Goal: Task Accomplishment & Management: Manage account settings

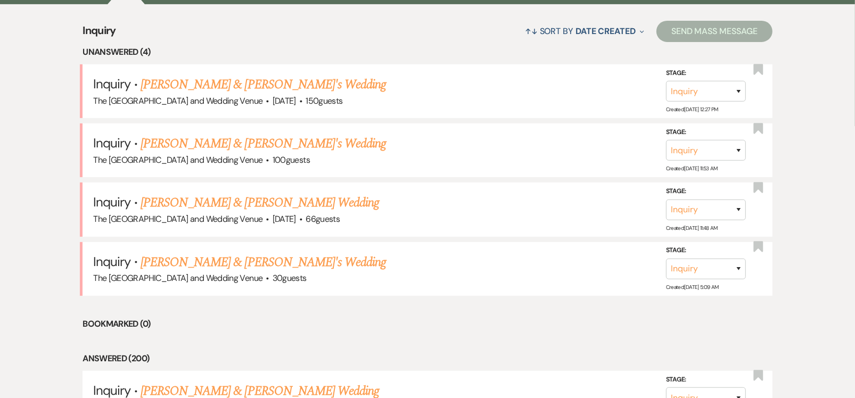
scroll to position [415, 0]
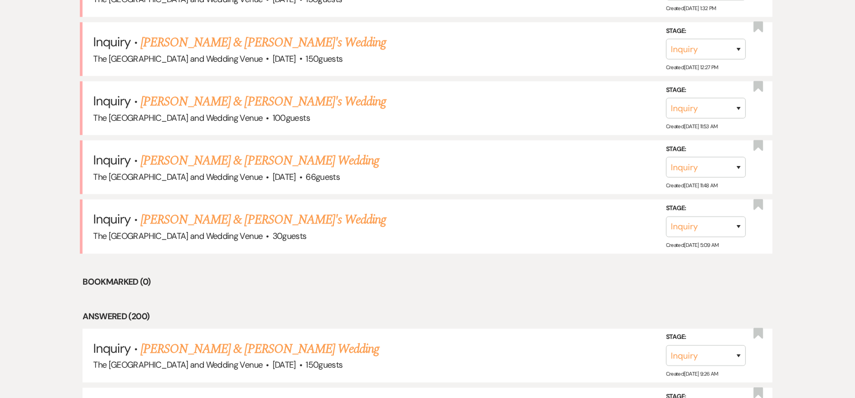
scroll to position [754, 0]
click at [243, 217] on link "[PERSON_NAME] & [PERSON_NAME]'s Wedding" at bounding box center [263, 219] width 246 height 19
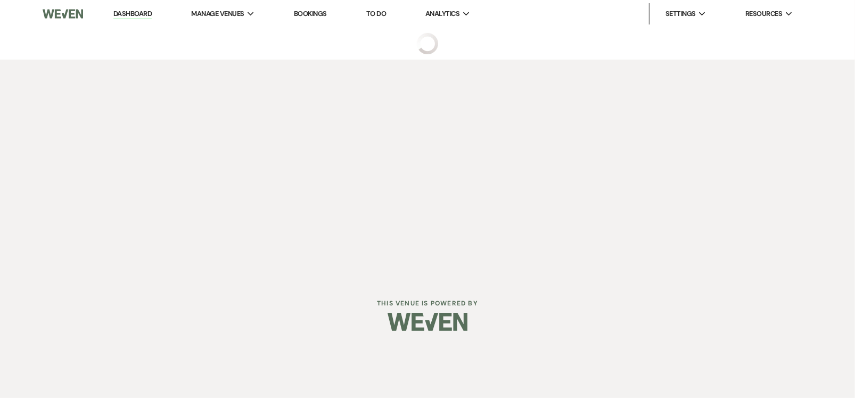
select select "17"
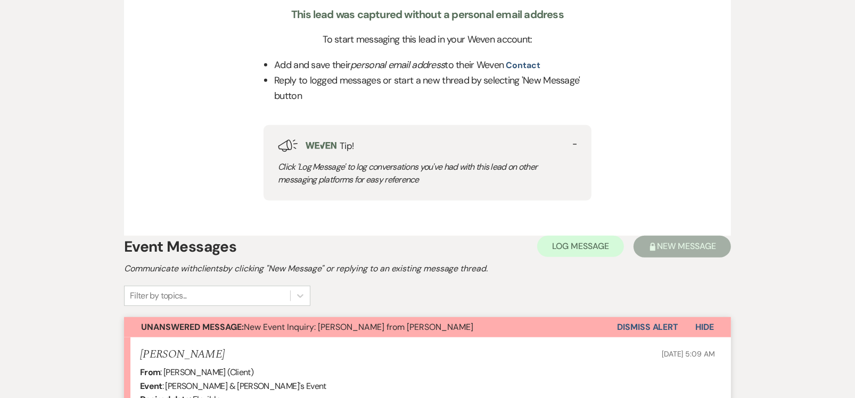
scroll to position [427, 0]
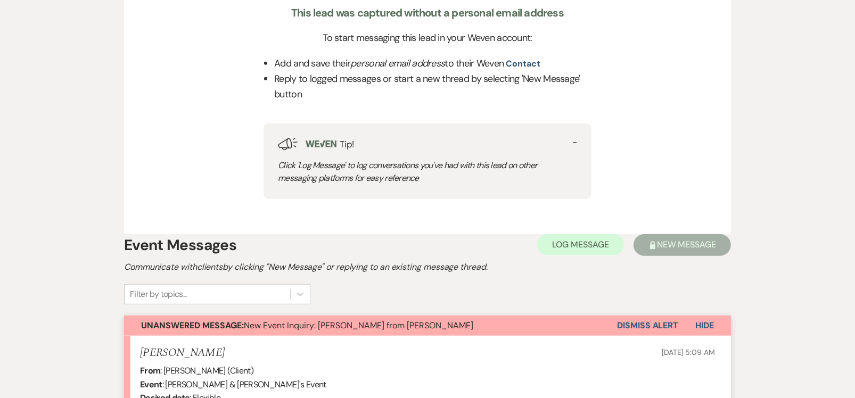
click at [631, 322] on button "Dismiss Alert" at bounding box center [647, 326] width 61 height 20
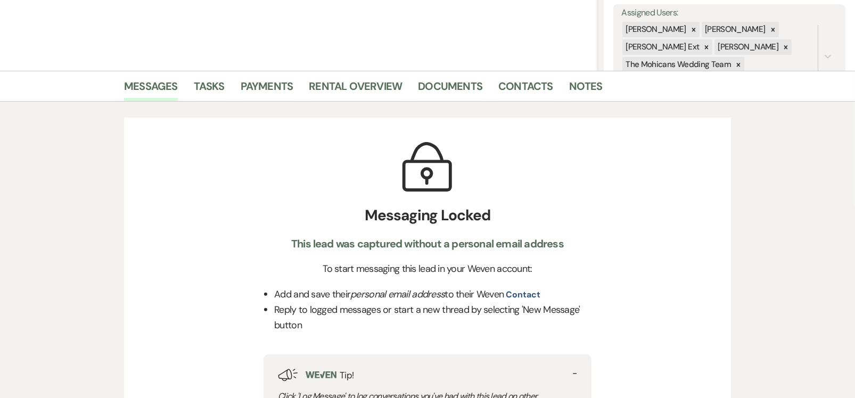
scroll to position [0, 0]
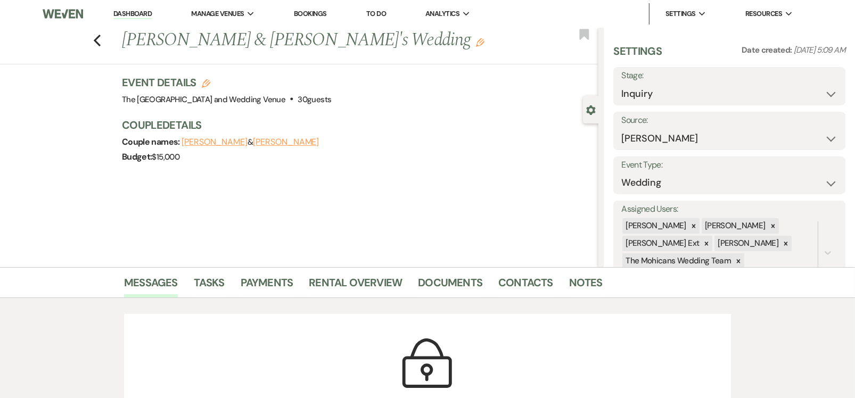
click at [137, 12] on link "Dashboard" at bounding box center [132, 14] width 38 height 10
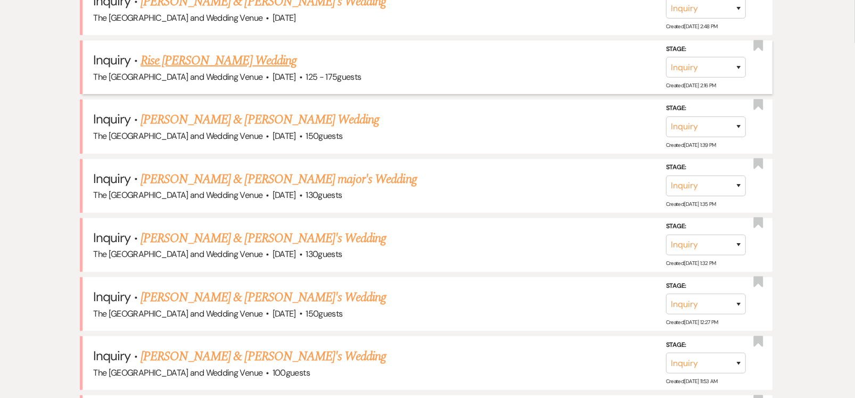
scroll to position [556, 0]
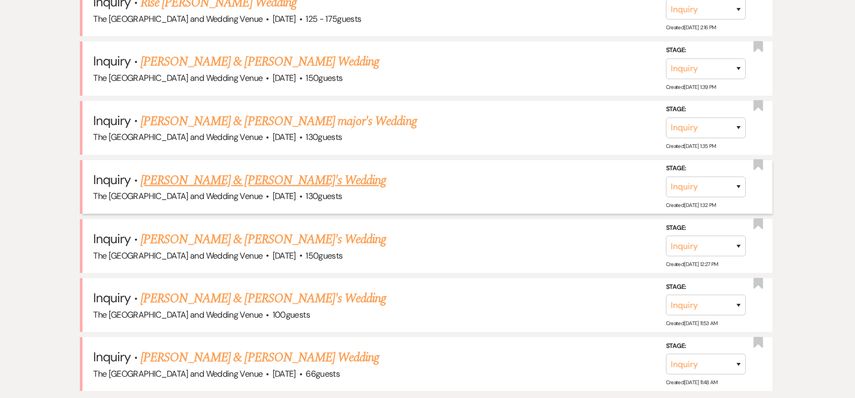
click at [295, 180] on link "Gianetta Major & Gianetta Major's Wedding" at bounding box center [263, 180] width 246 height 19
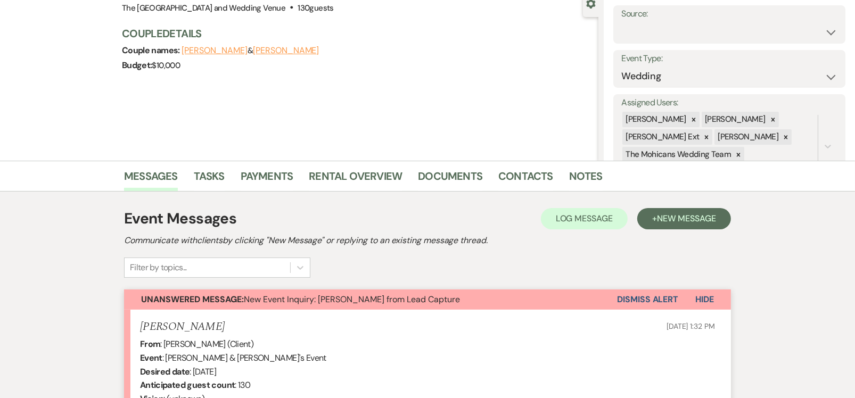
scroll to position [107, 0]
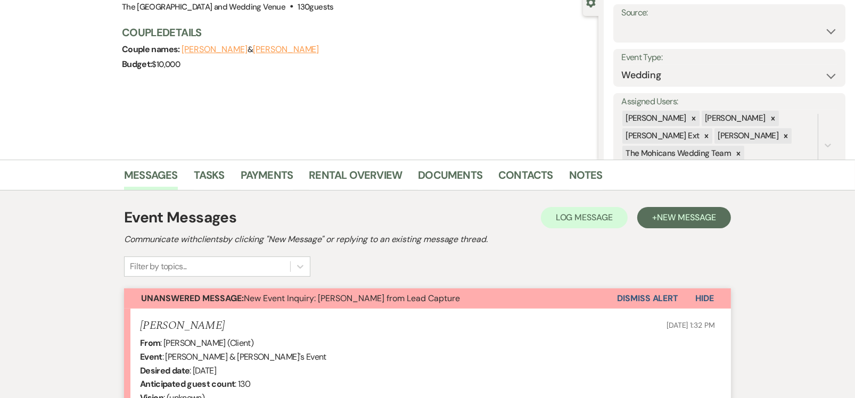
click at [644, 299] on button "Dismiss Alert" at bounding box center [647, 298] width 61 height 20
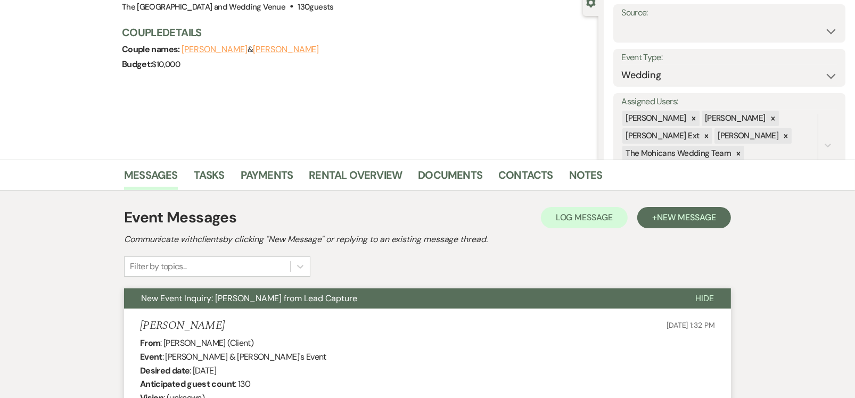
scroll to position [0, 0]
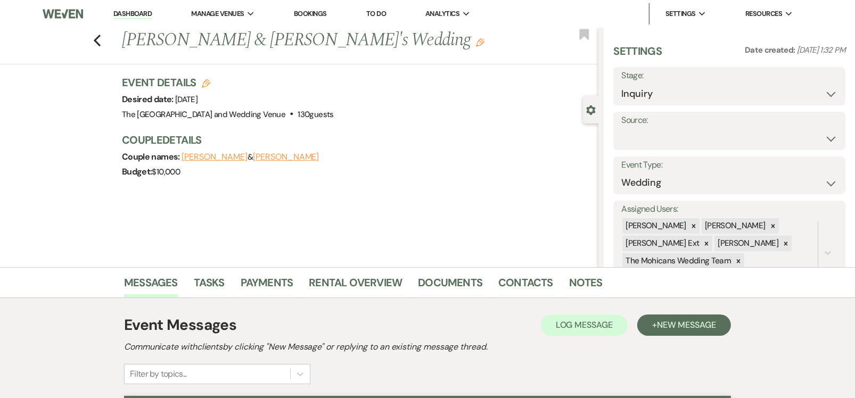
click at [130, 14] on link "Dashboard" at bounding box center [132, 14] width 38 height 10
click at [142, 16] on link "Dashboard" at bounding box center [132, 14] width 38 height 10
